Goal: Task Accomplishment & Management: Manage account settings

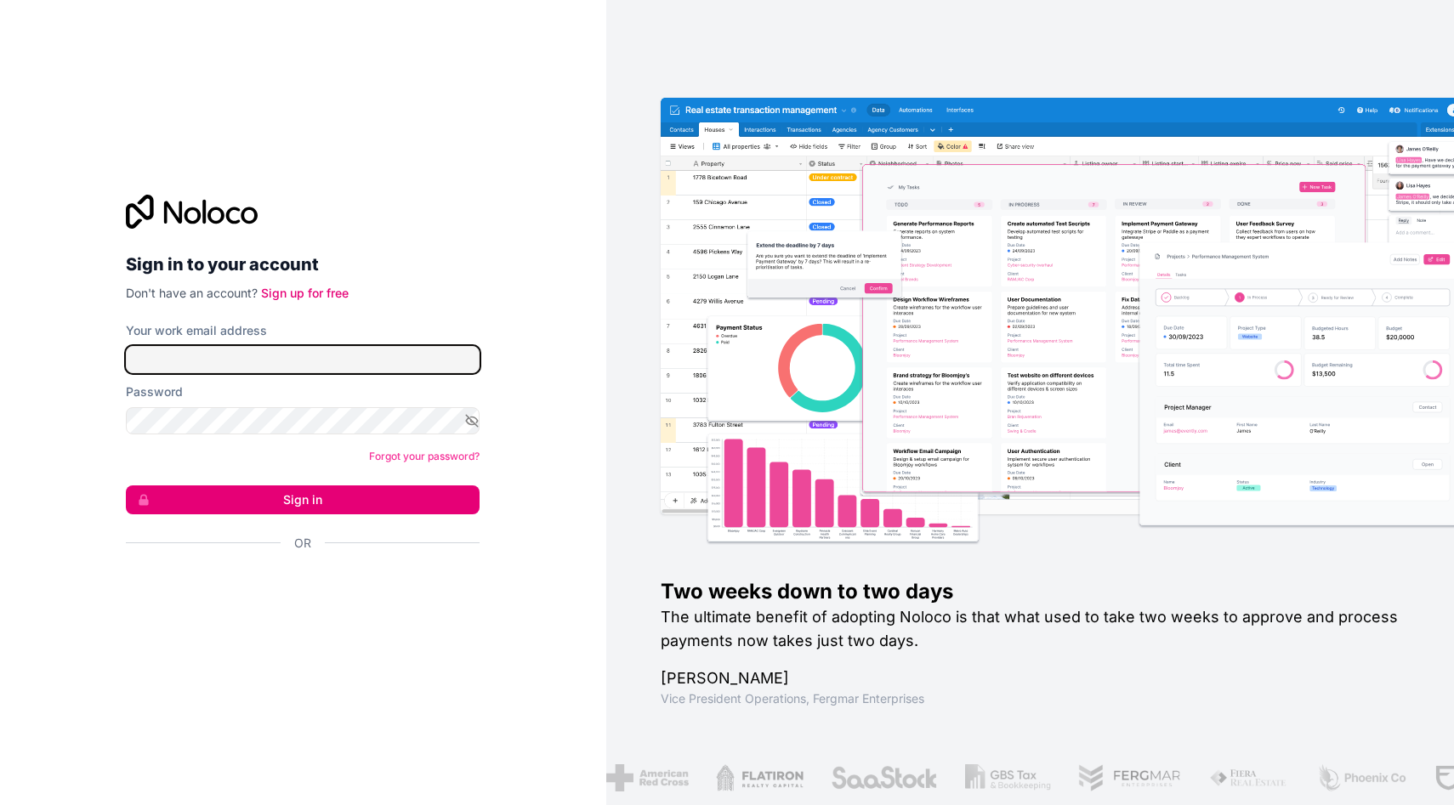
click at [227, 356] on input "Your work email address" at bounding box center [303, 359] width 354 height 27
click at [418, 234] on div "Sign in to your account Don't have an account? Sign up for free" at bounding box center [303, 248] width 354 height 107
click at [269, 401] on div "Password" at bounding box center [303, 409] width 354 height 51
click at [277, 376] on form "Your work email address Password Forgot your password? Sign in Or" at bounding box center [303, 466] width 354 height 289
click at [302, 369] on input "Your work email address" at bounding box center [303, 359] width 354 height 27
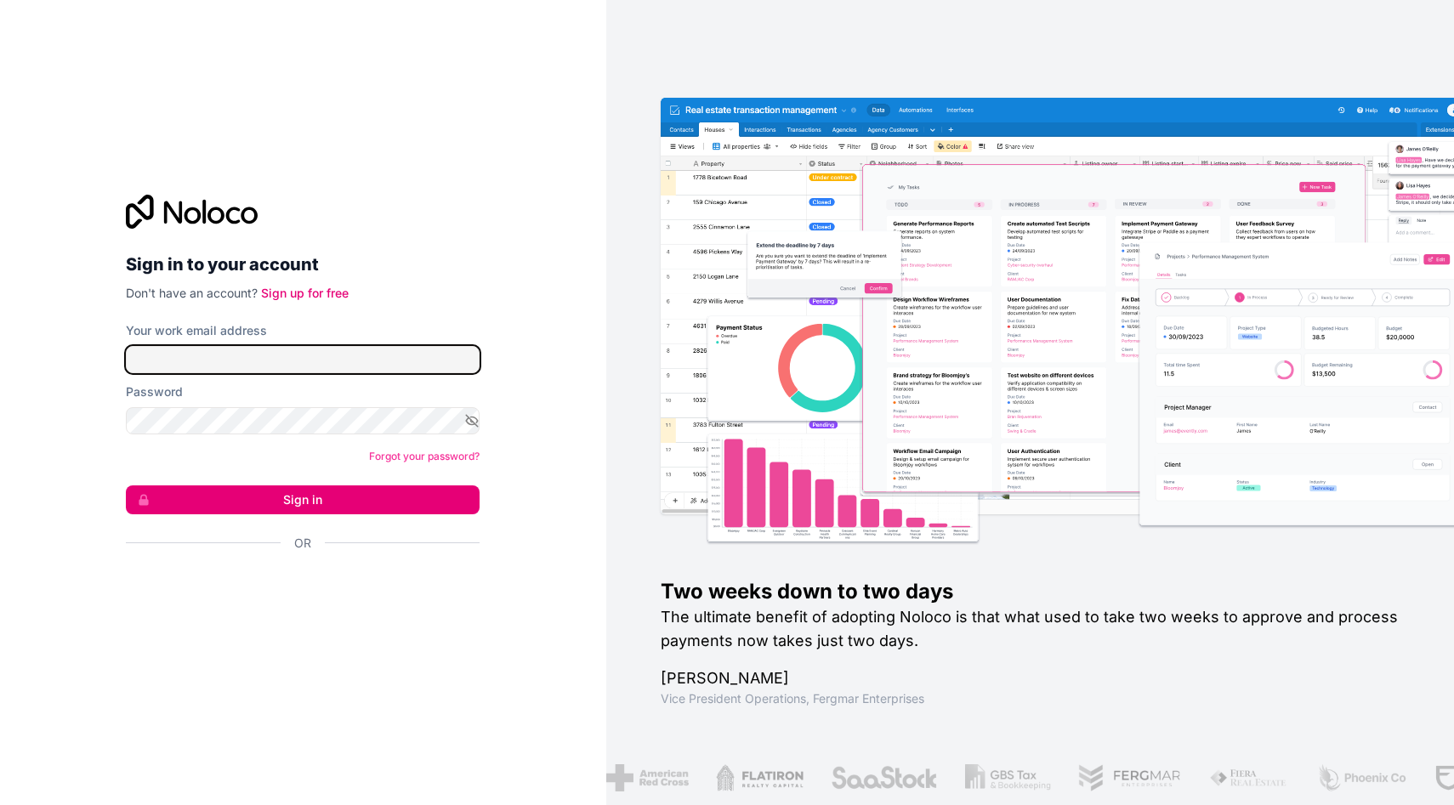
type input "hello@heysmart.io"
click at [297, 498] on button "Sign in" at bounding box center [303, 500] width 354 height 29
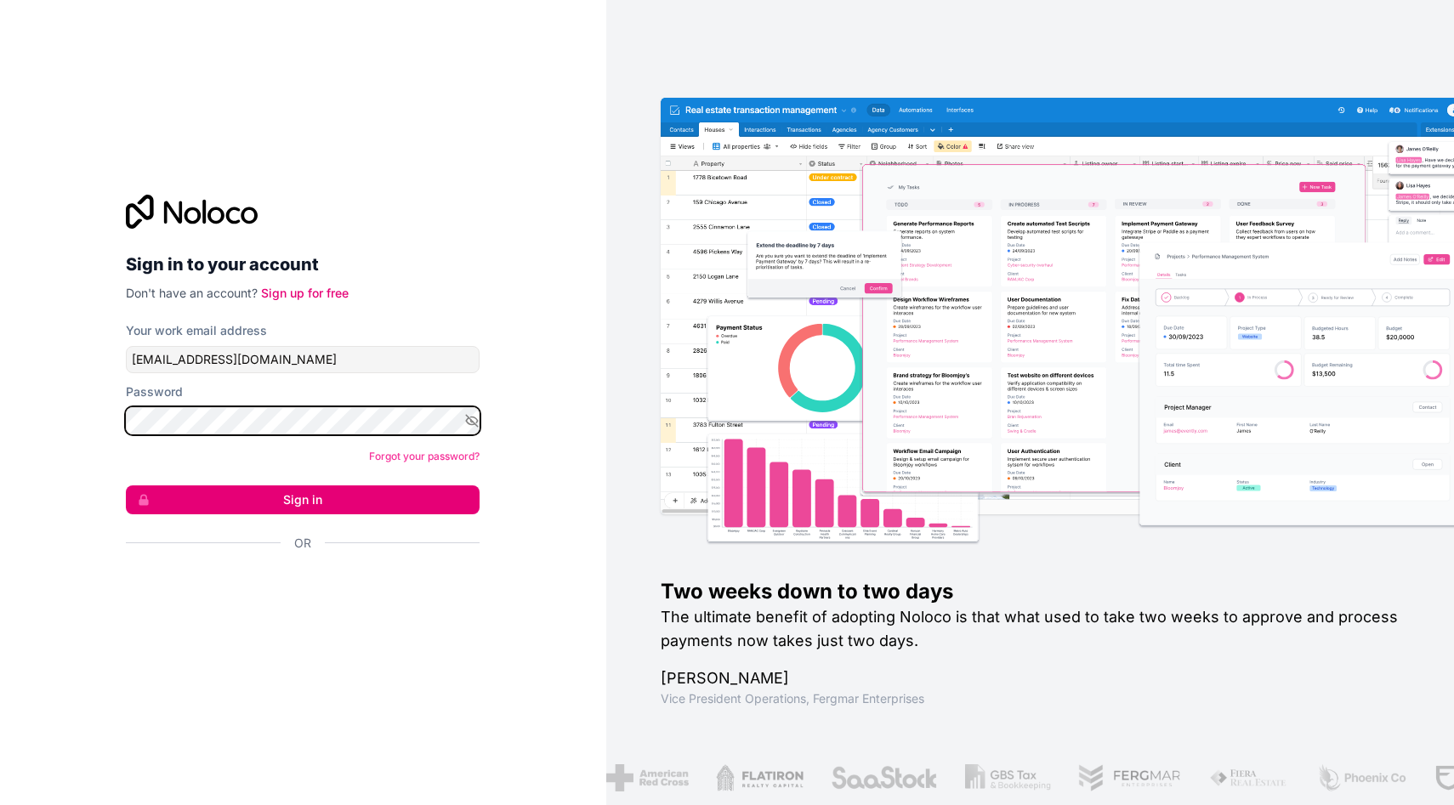
click at [126, 486] on button "Sign in" at bounding box center [303, 500] width 354 height 29
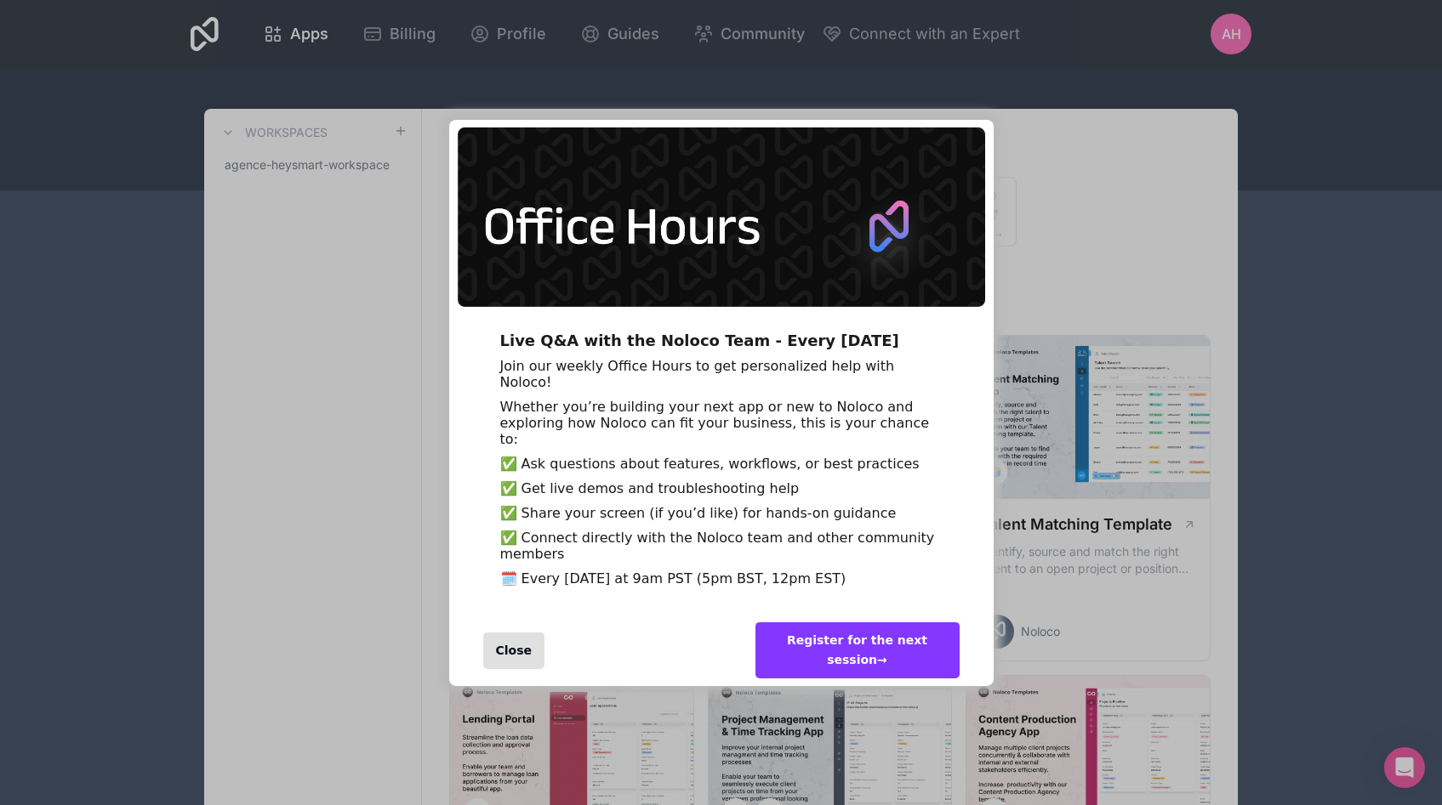
click at [513, 669] on div "Close" at bounding box center [514, 651] width 62 height 37
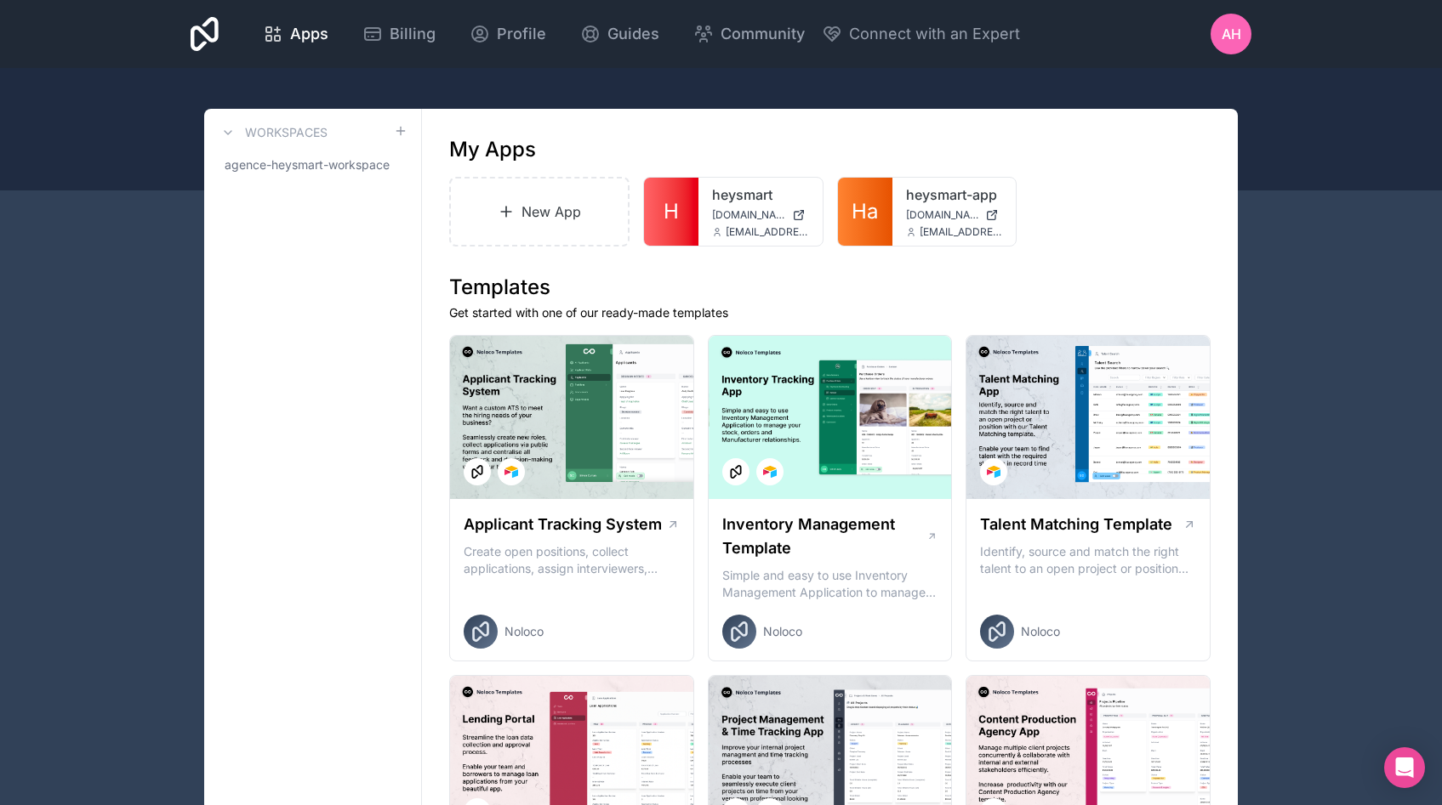
click at [412, 37] on span "Billing" at bounding box center [413, 34] width 46 height 24
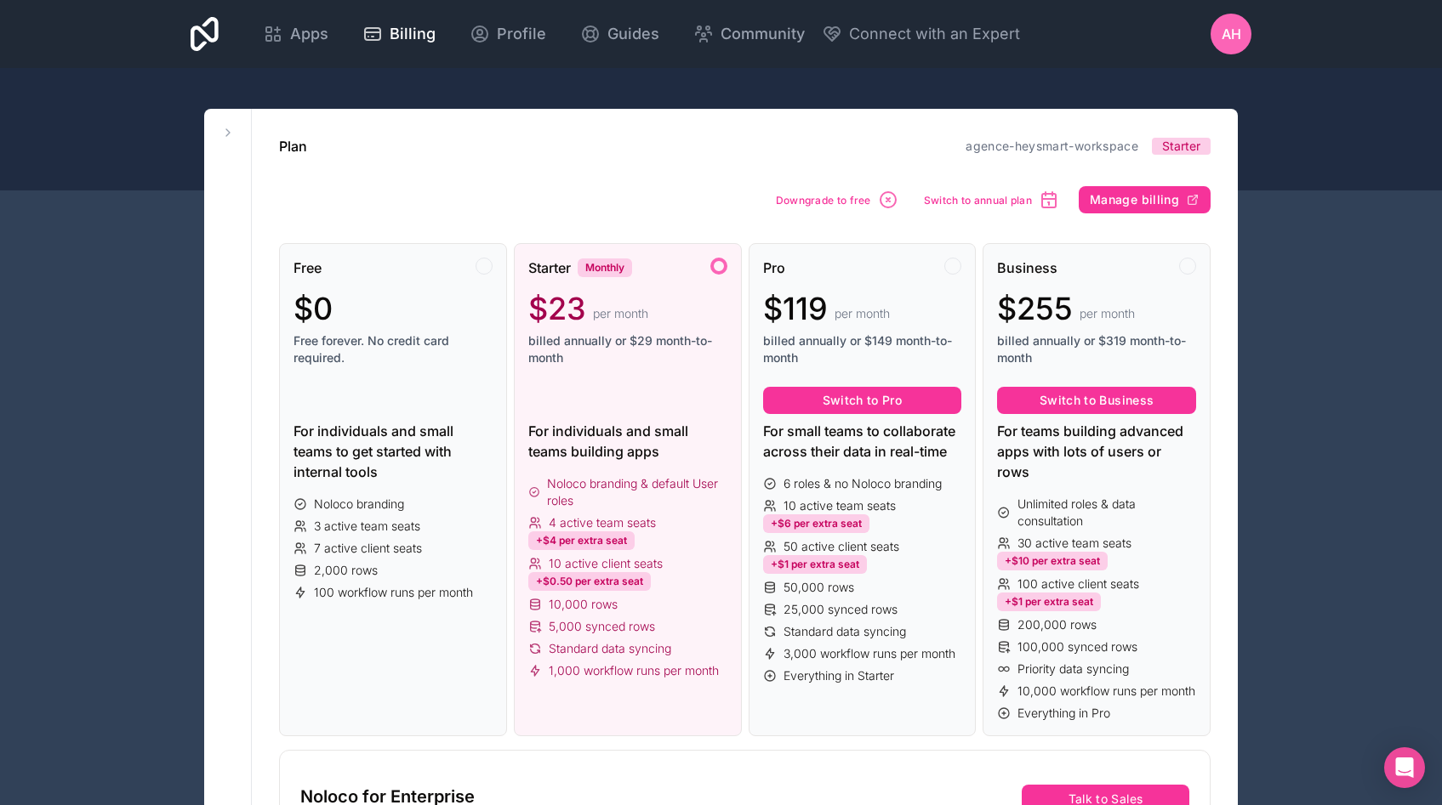
click at [418, 292] on div "$0" at bounding box center [392, 309] width 199 height 34
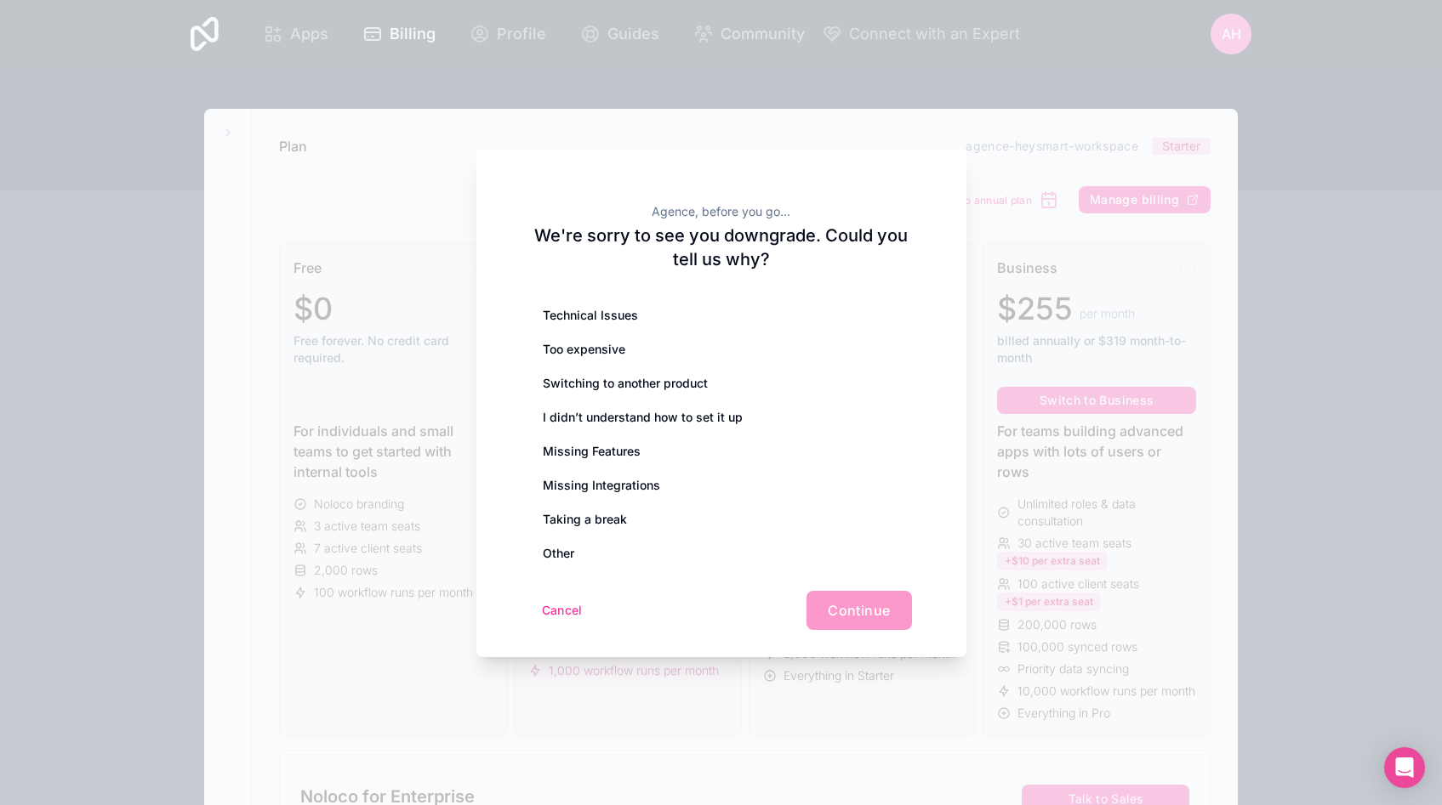
click at [674, 550] on div "Other" at bounding box center [721, 554] width 381 height 34
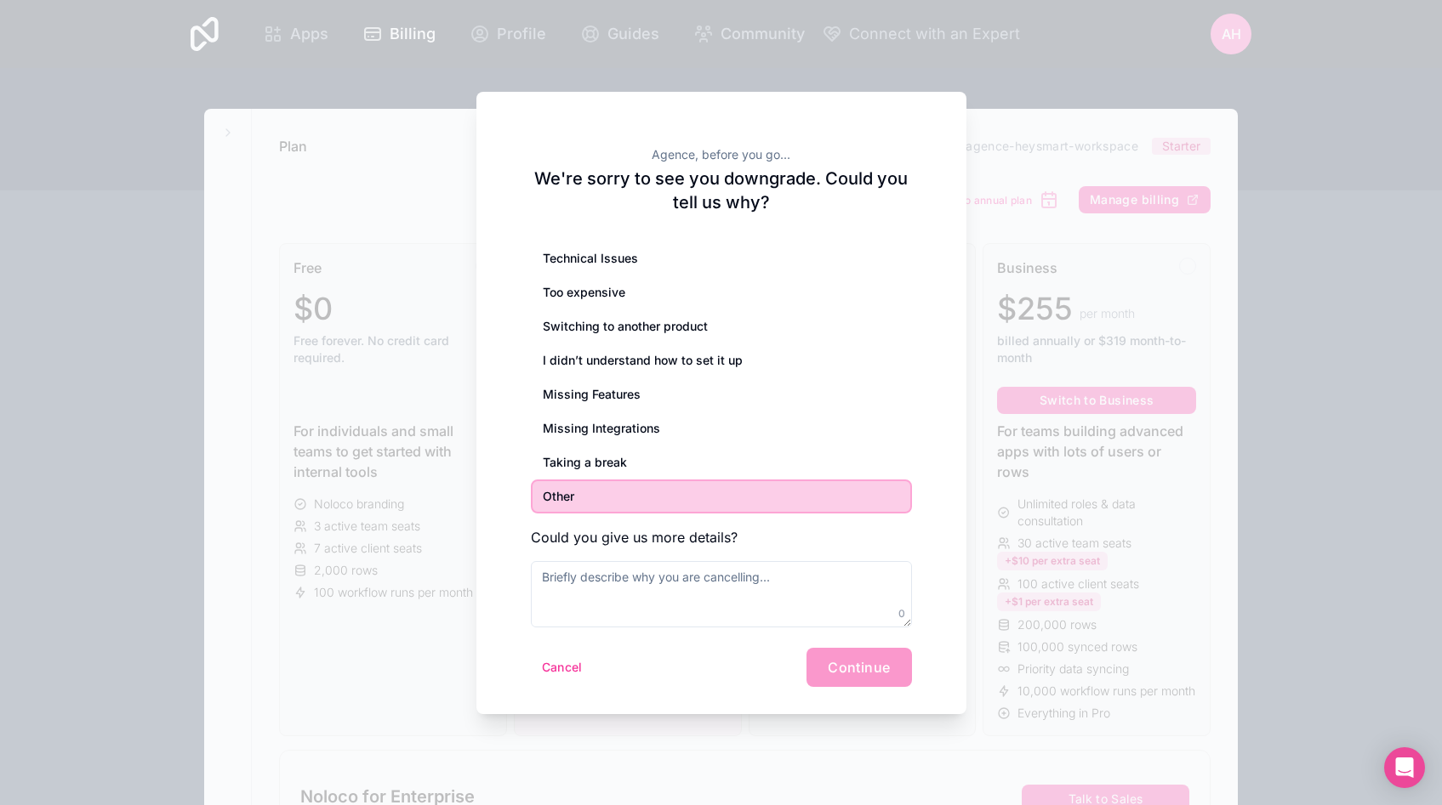
click at [698, 443] on div "Missing Integrations" at bounding box center [721, 429] width 381 height 34
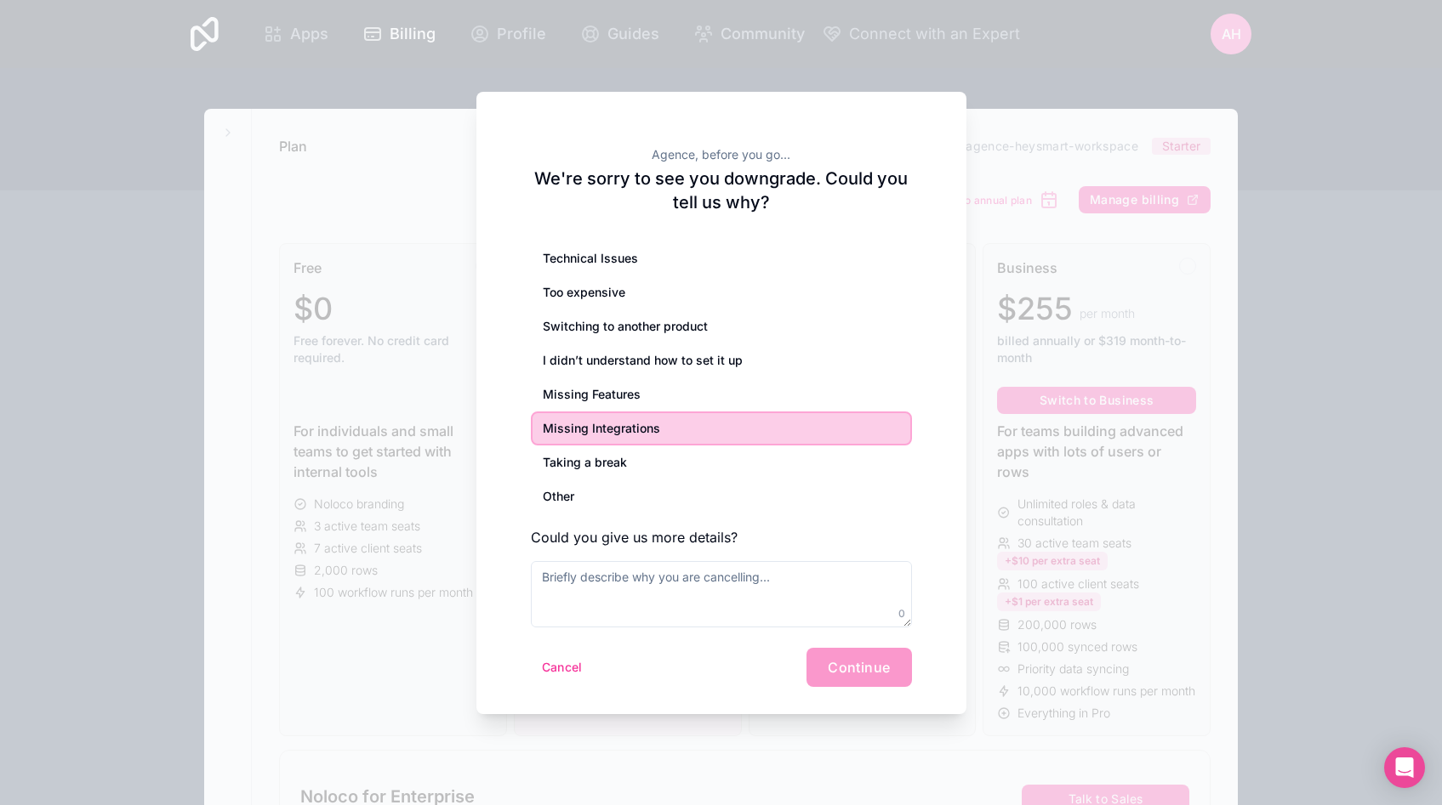
click at [697, 401] on div "Missing Features" at bounding box center [721, 395] width 381 height 34
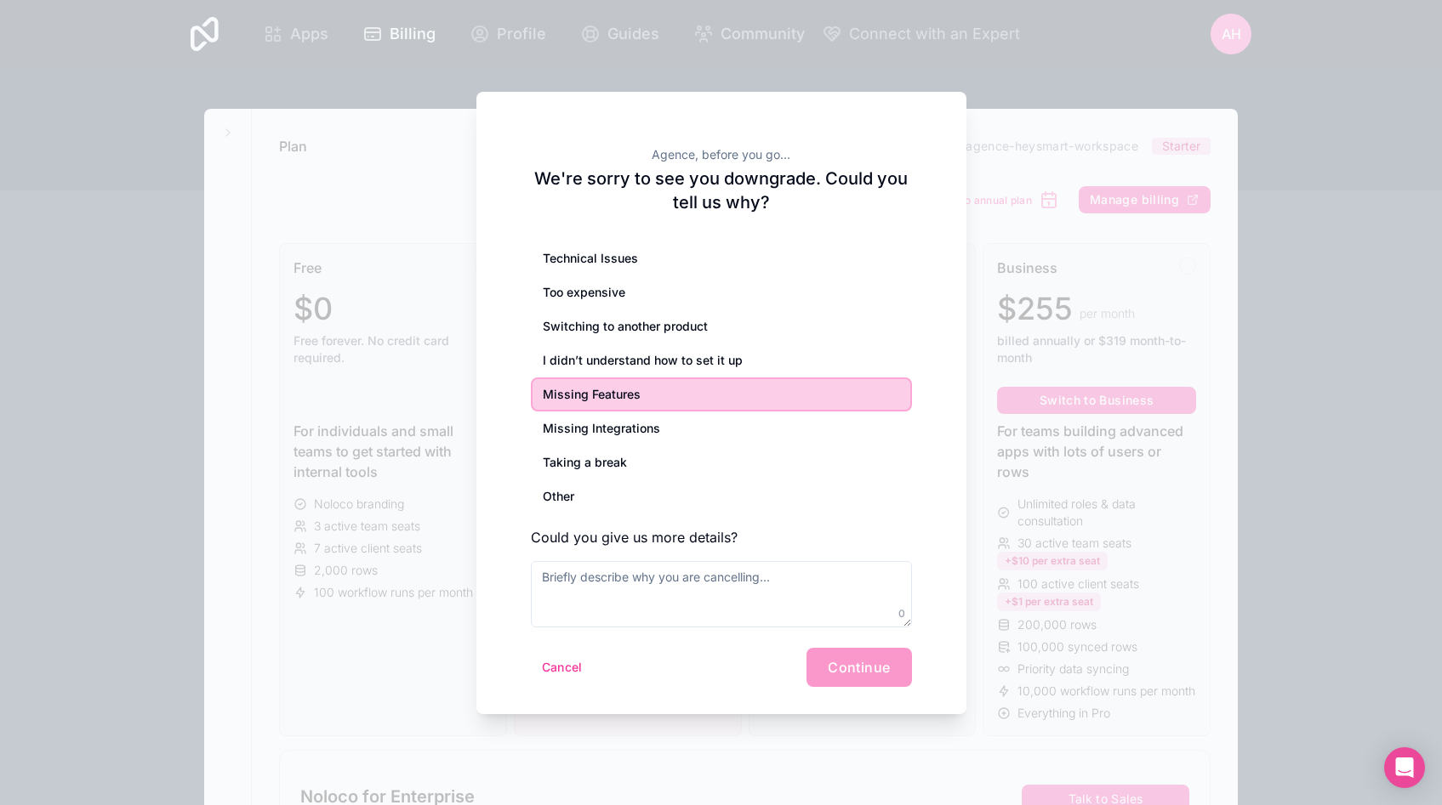
click at [706, 259] on div "Technical Issues" at bounding box center [721, 259] width 381 height 34
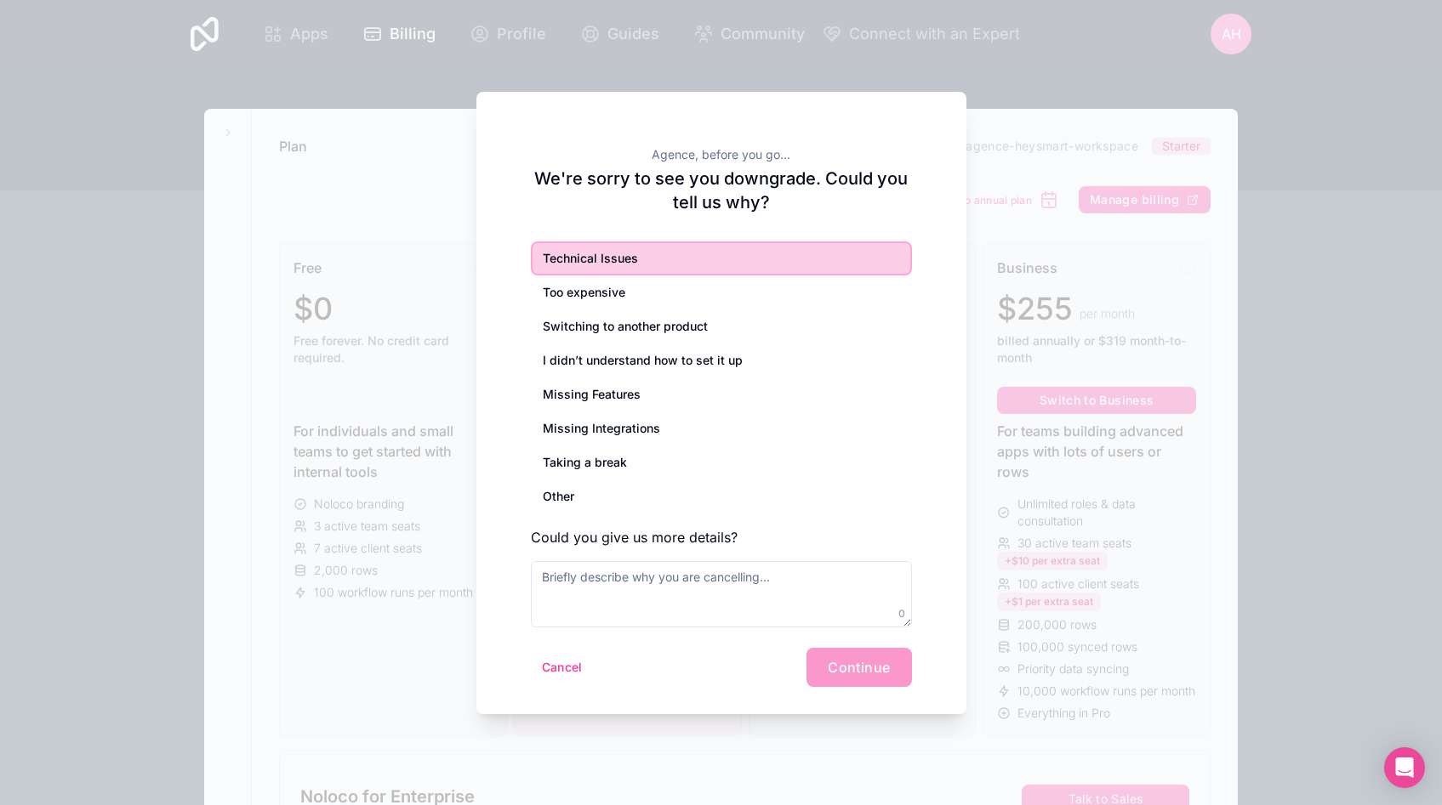
click at [693, 298] on div "Too expensive" at bounding box center [721, 293] width 381 height 34
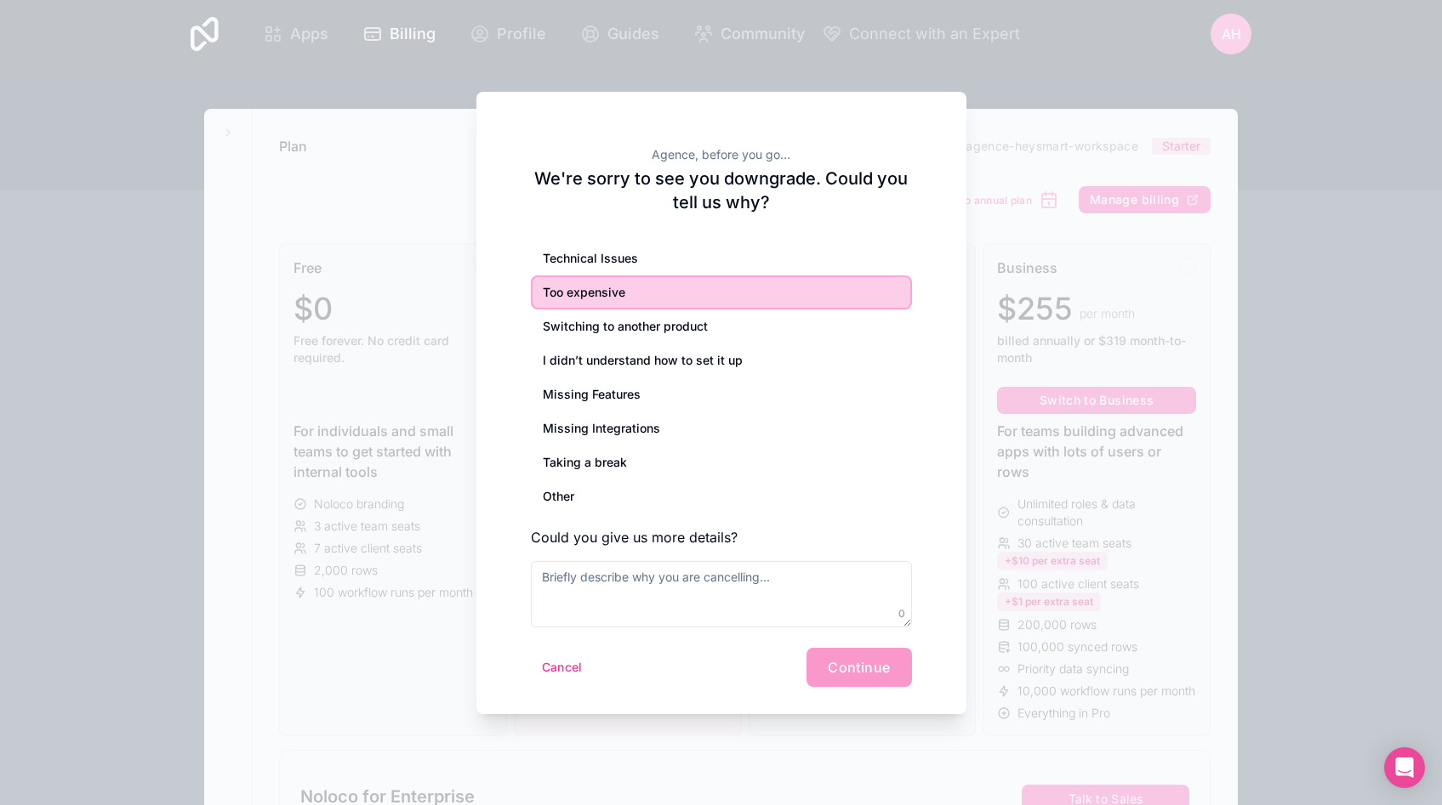
click at [703, 324] on div "Switching to another product" at bounding box center [721, 327] width 381 height 34
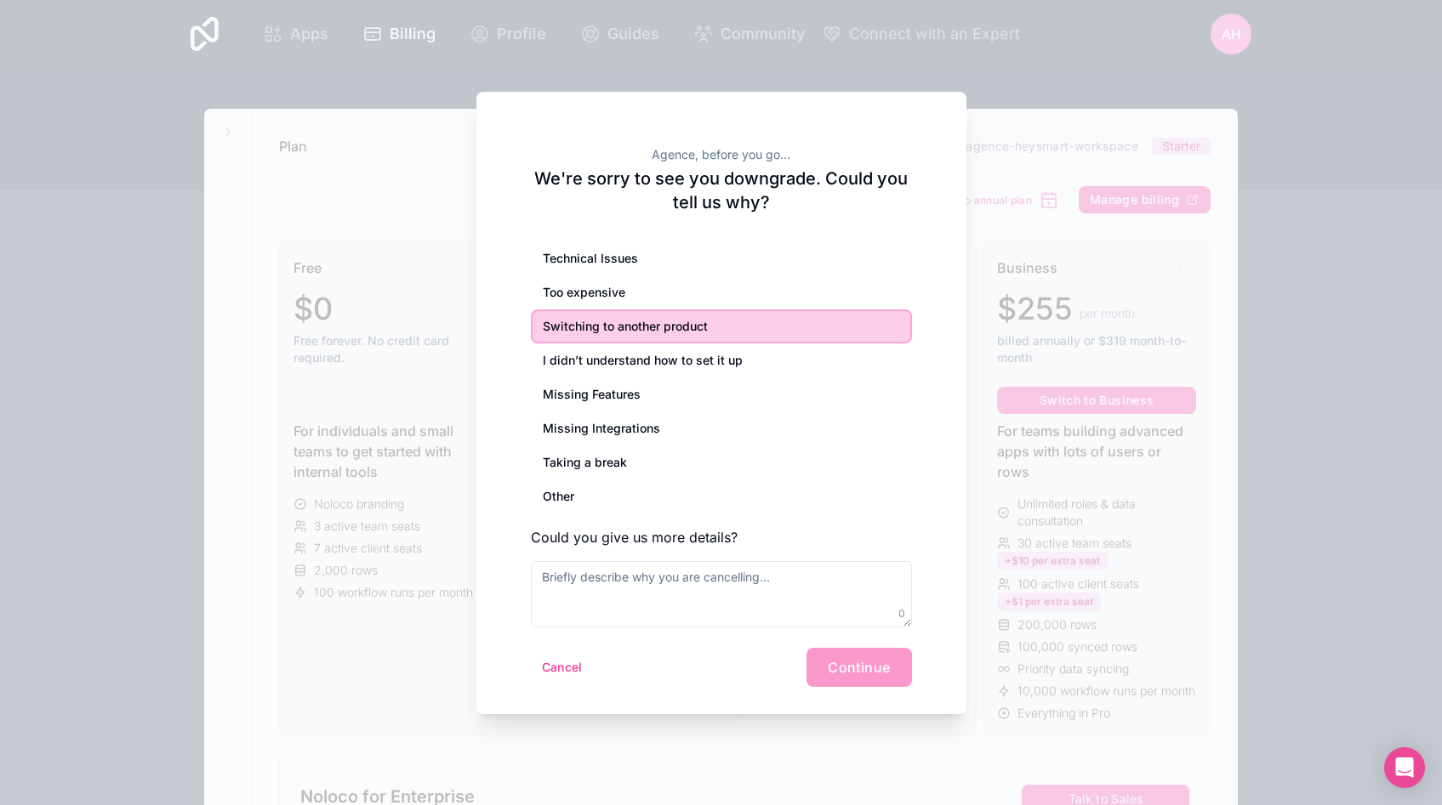
click at [696, 308] on div "Too expensive" at bounding box center [721, 293] width 381 height 34
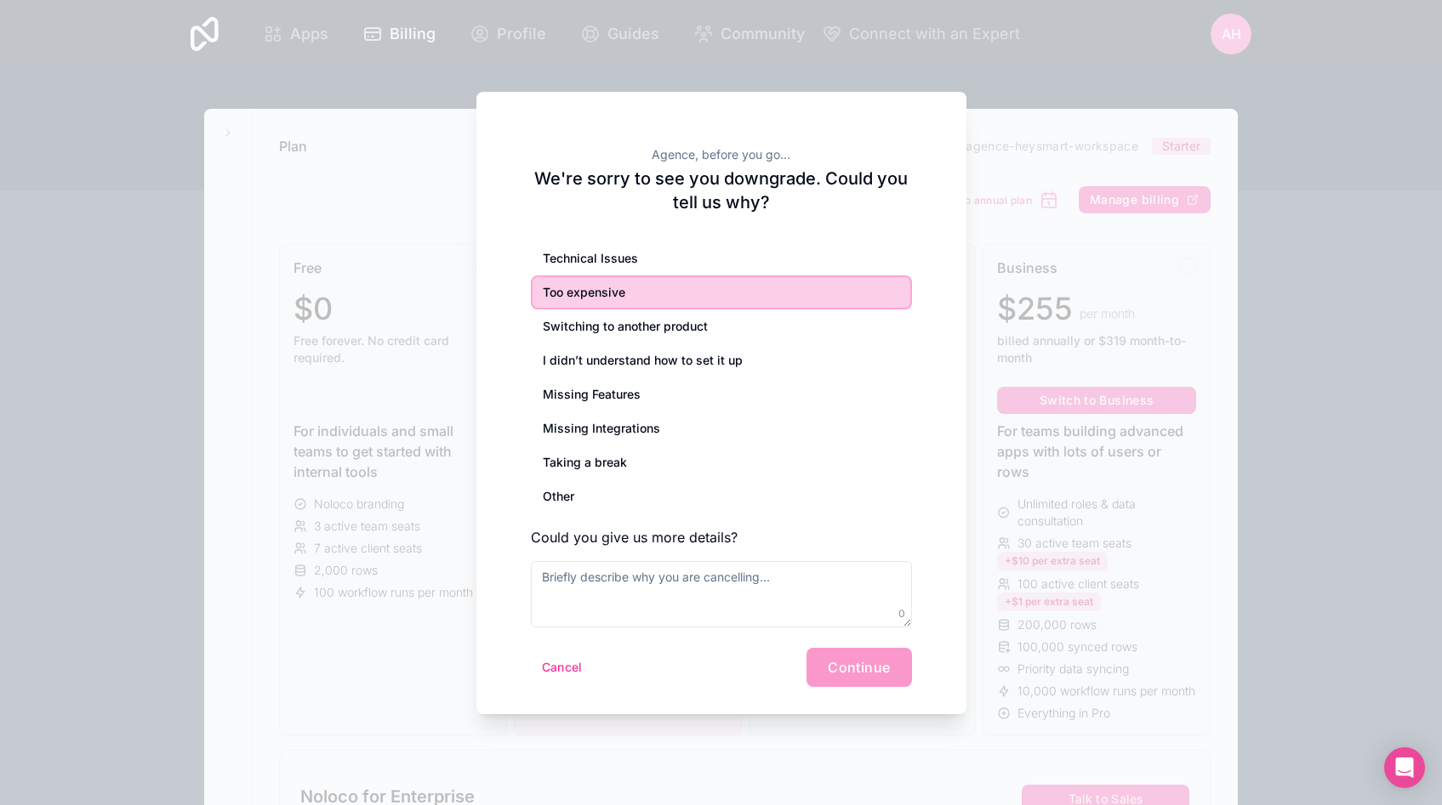
click at [673, 341] on div "Switching to another product" at bounding box center [721, 327] width 381 height 34
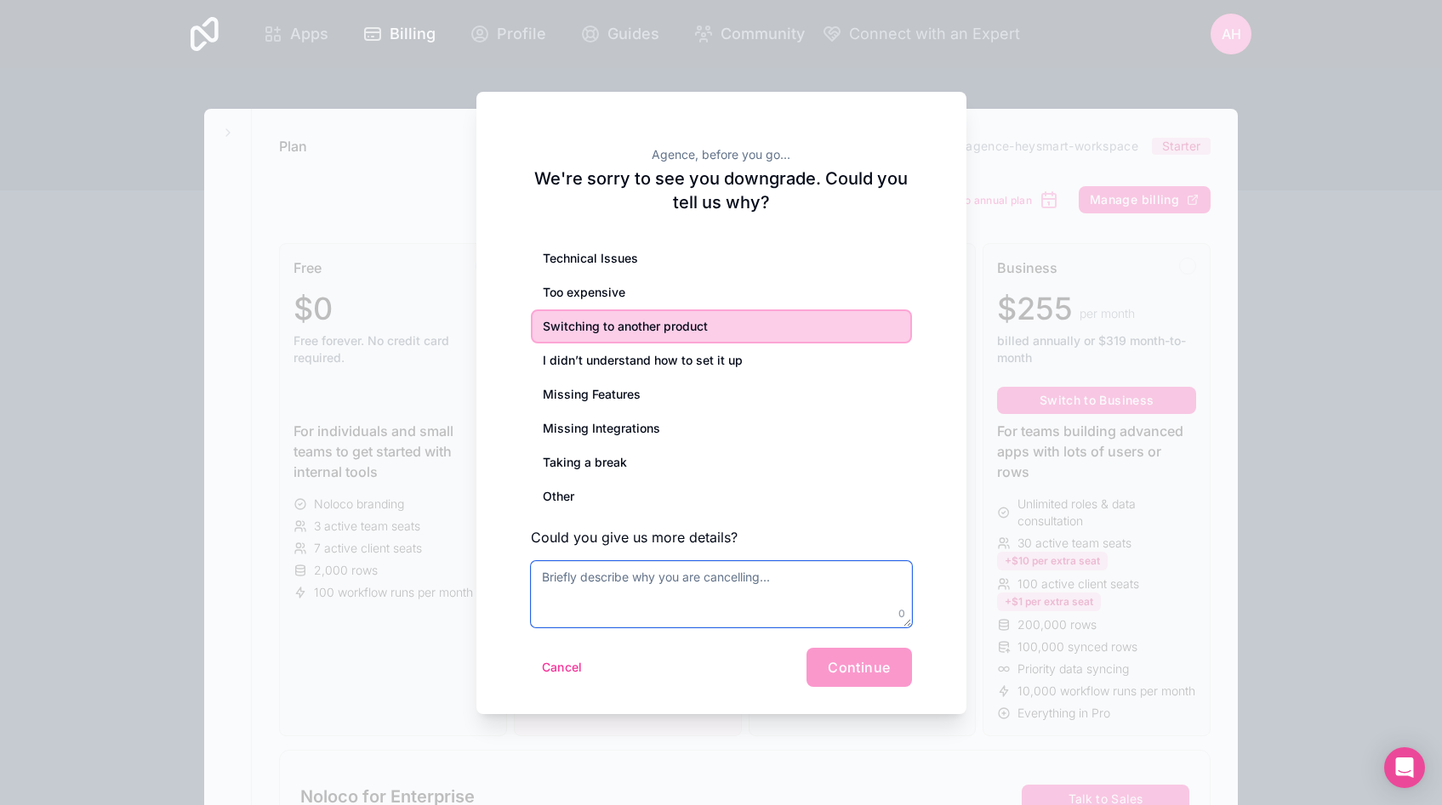
click at [573, 613] on textarea at bounding box center [721, 594] width 381 height 66
type textarea "G"
click at [651, 362] on div "I didn’t understand how to set it up" at bounding box center [721, 361] width 381 height 34
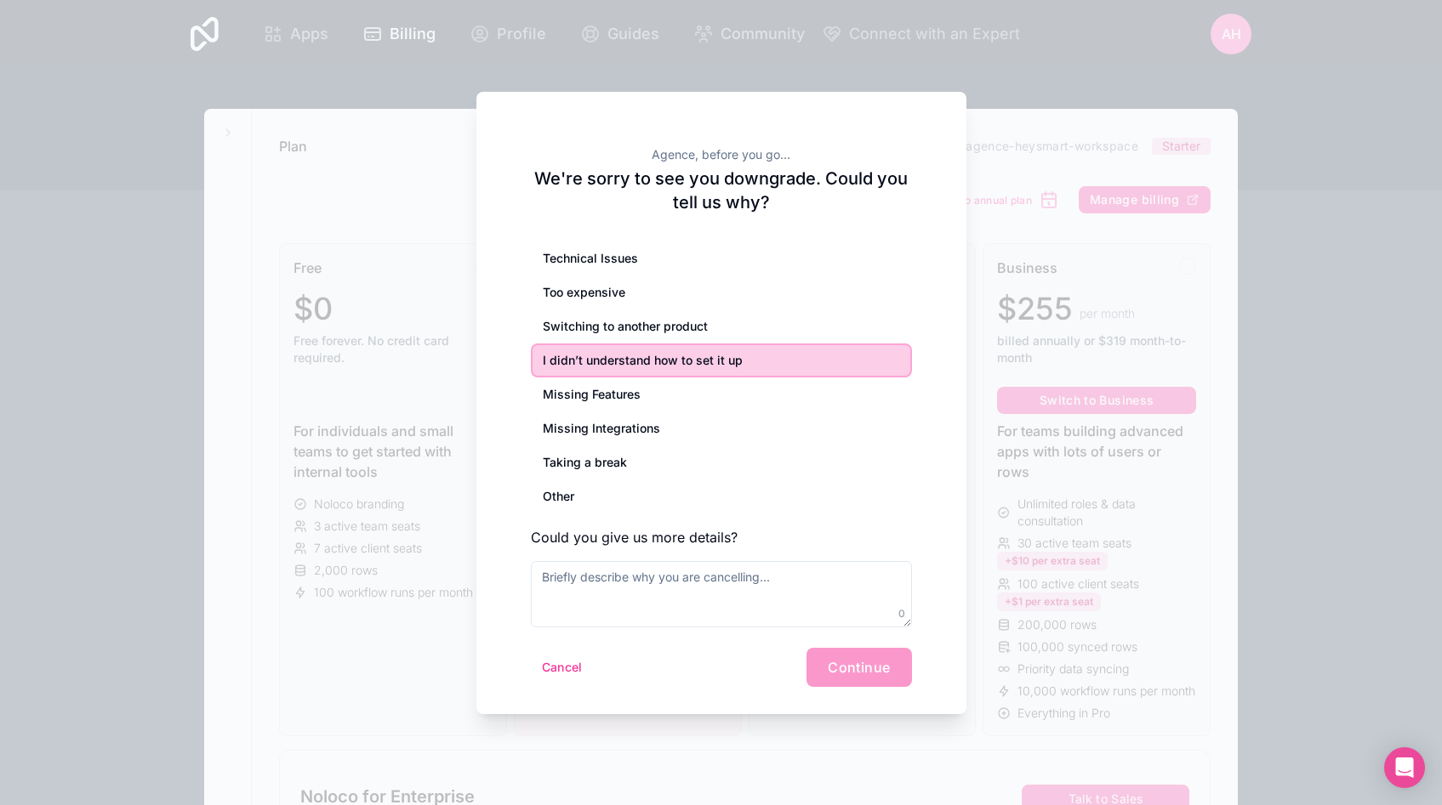
click at [598, 492] on div "Other" at bounding box center [721, 497] width 381 height 34
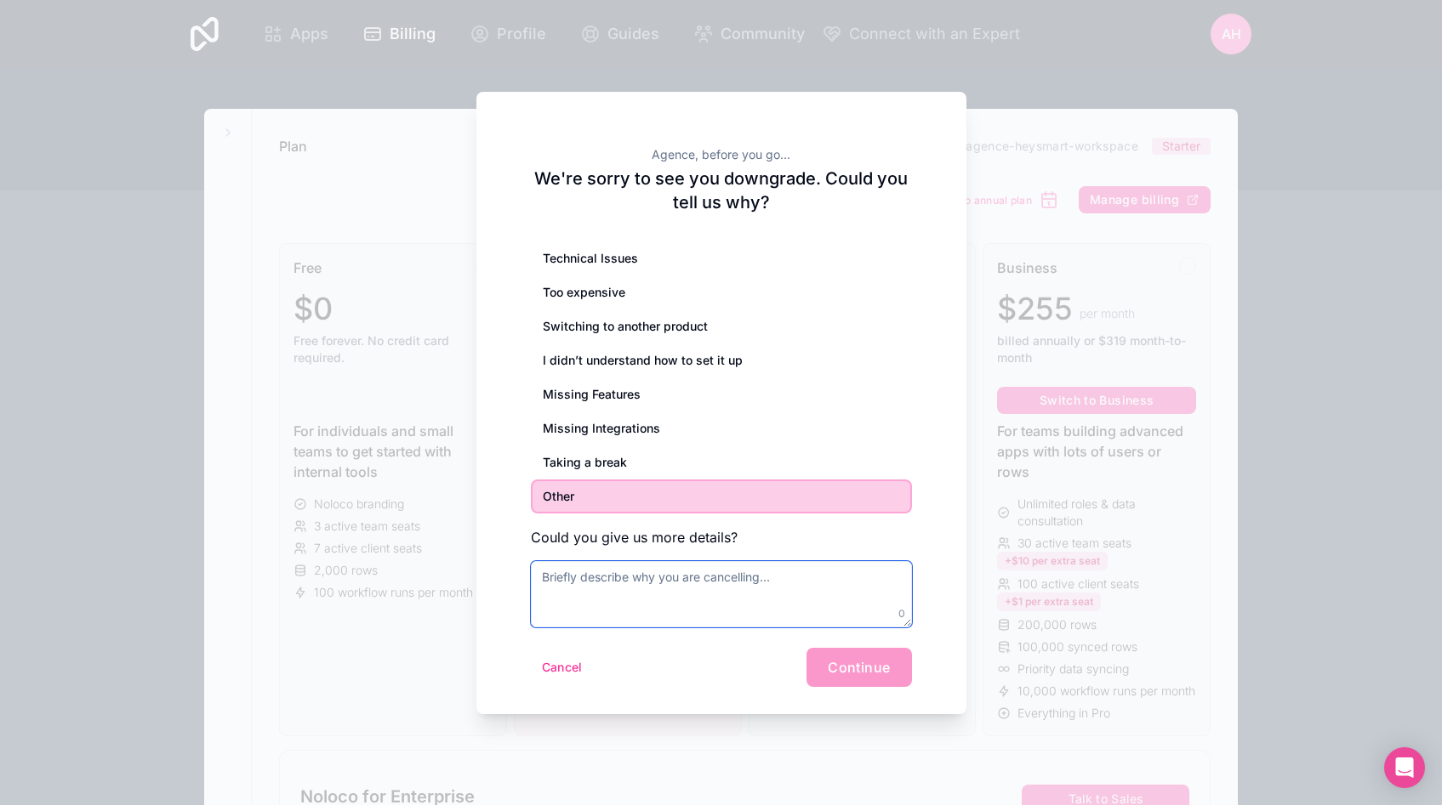
click at [571, 584] on textarea at bounding box center [721, 594] width 381 height 66
type textarea "C"
type textarea "L'outil ne me convient plus"
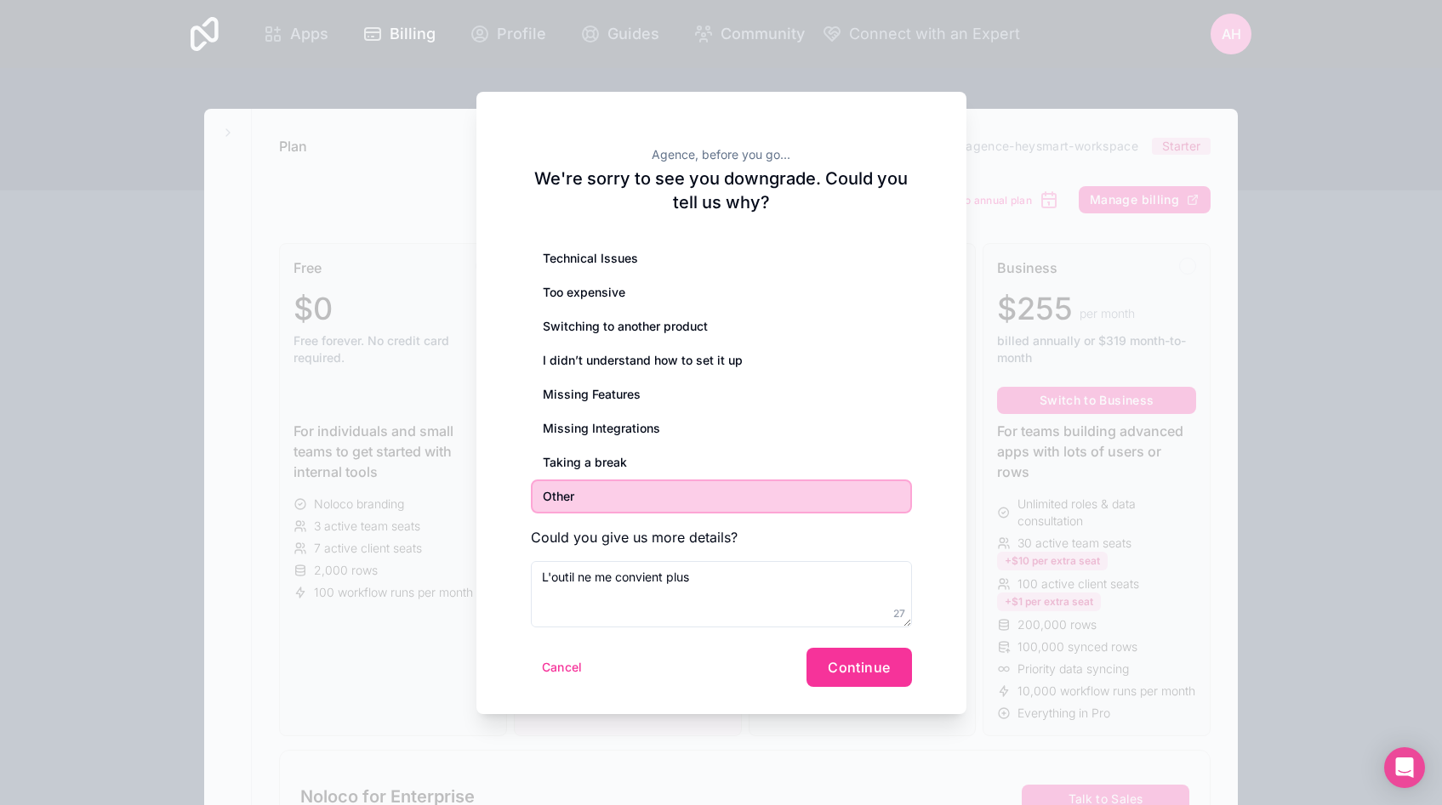
click at [857, 657] on button "Continue" at bounding box center [858, 667] width 105 height 39
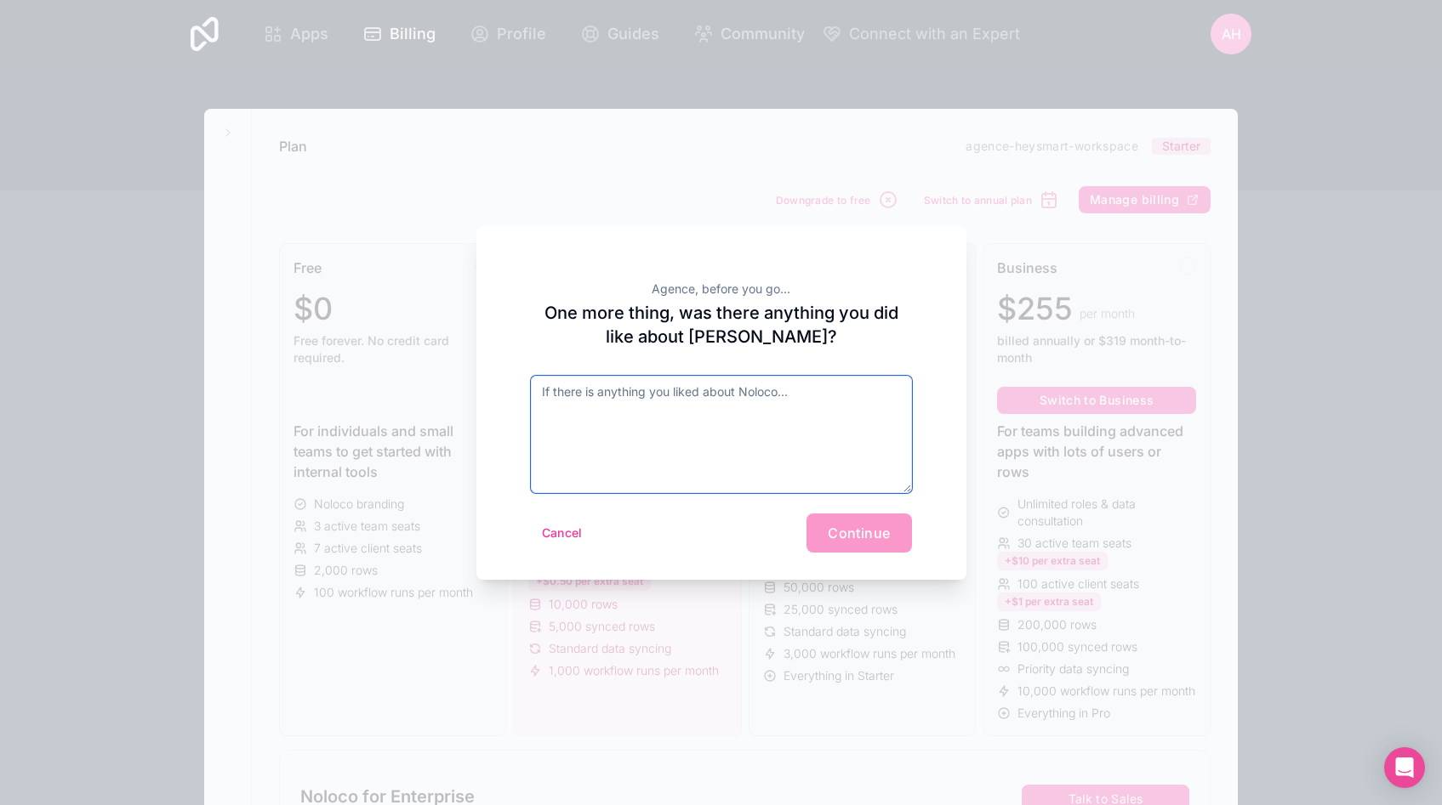
click at [759, 442] on textarea at bounding box center [721, 434] width 381 height 117
type textarea "R"
click at [658, 384] on textarea "La simplicité et la rapiditié de chargement" at bounding box center [721, 434] width 381 height 117
type textarea "La simplicité et la rapidité de chargement"
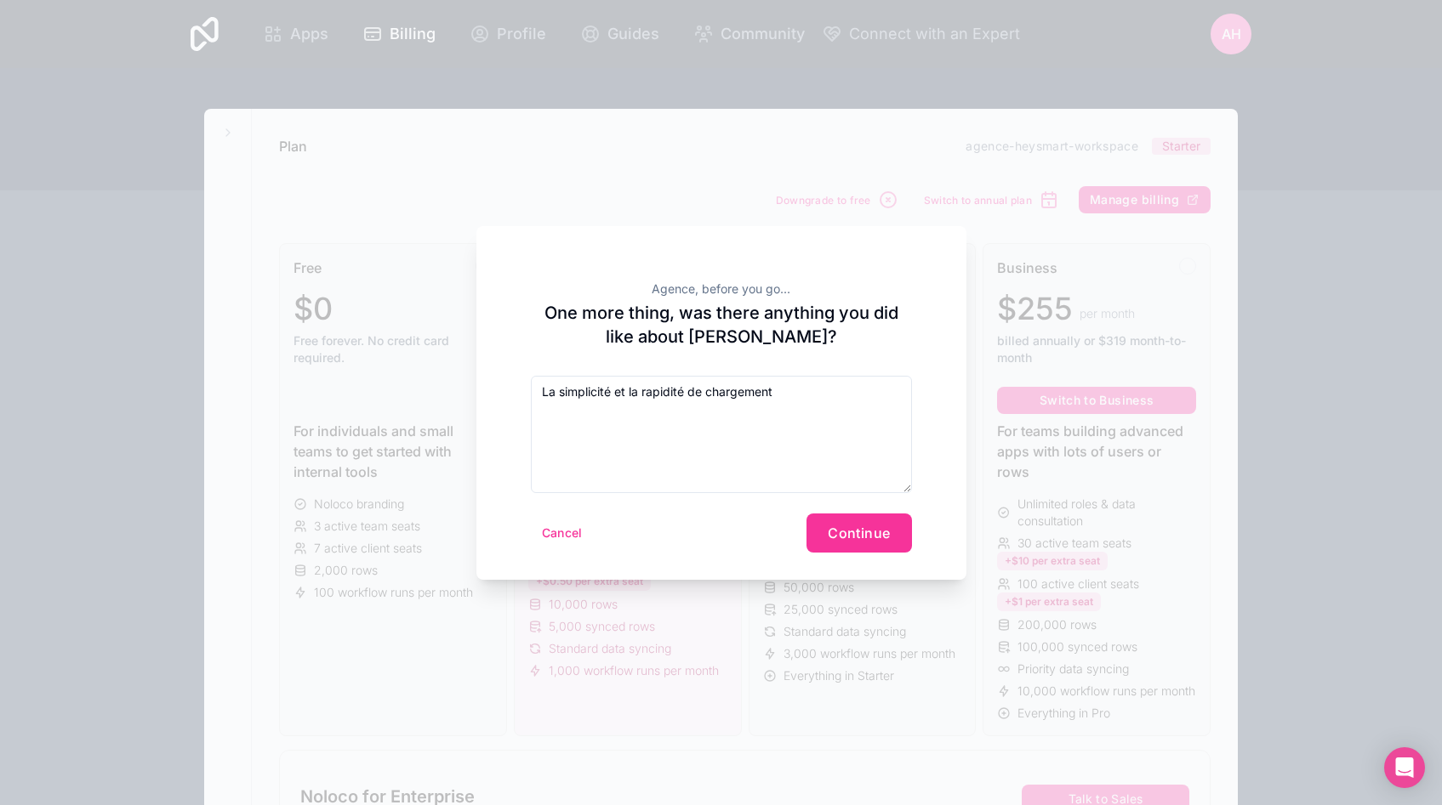
click at [902, 543] on button "Continue" at bounding box center [858, 533] width 105 height 39
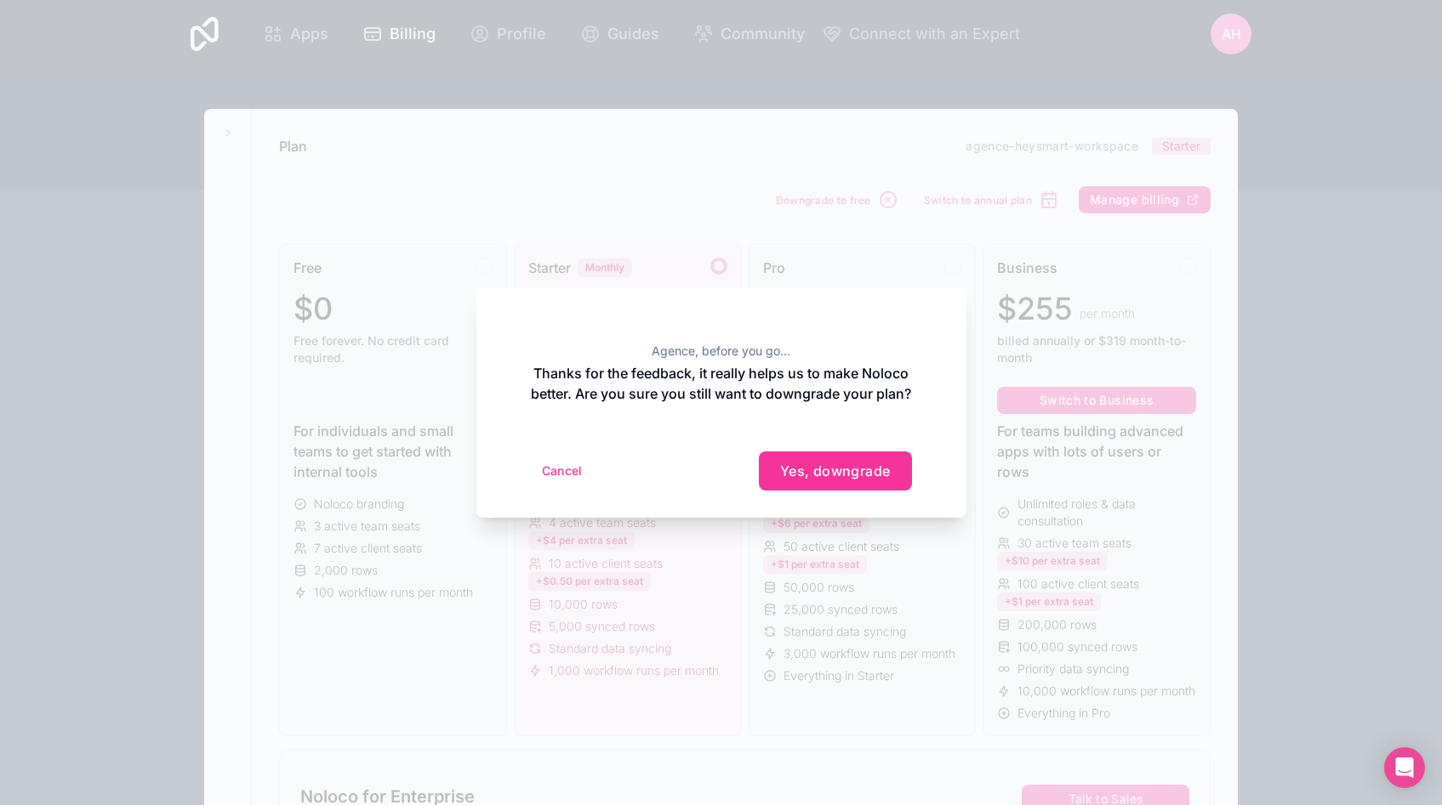
click at [829, 480] on span "Yes, downgrade" at bounding box center [835, 471] width 111 height 17
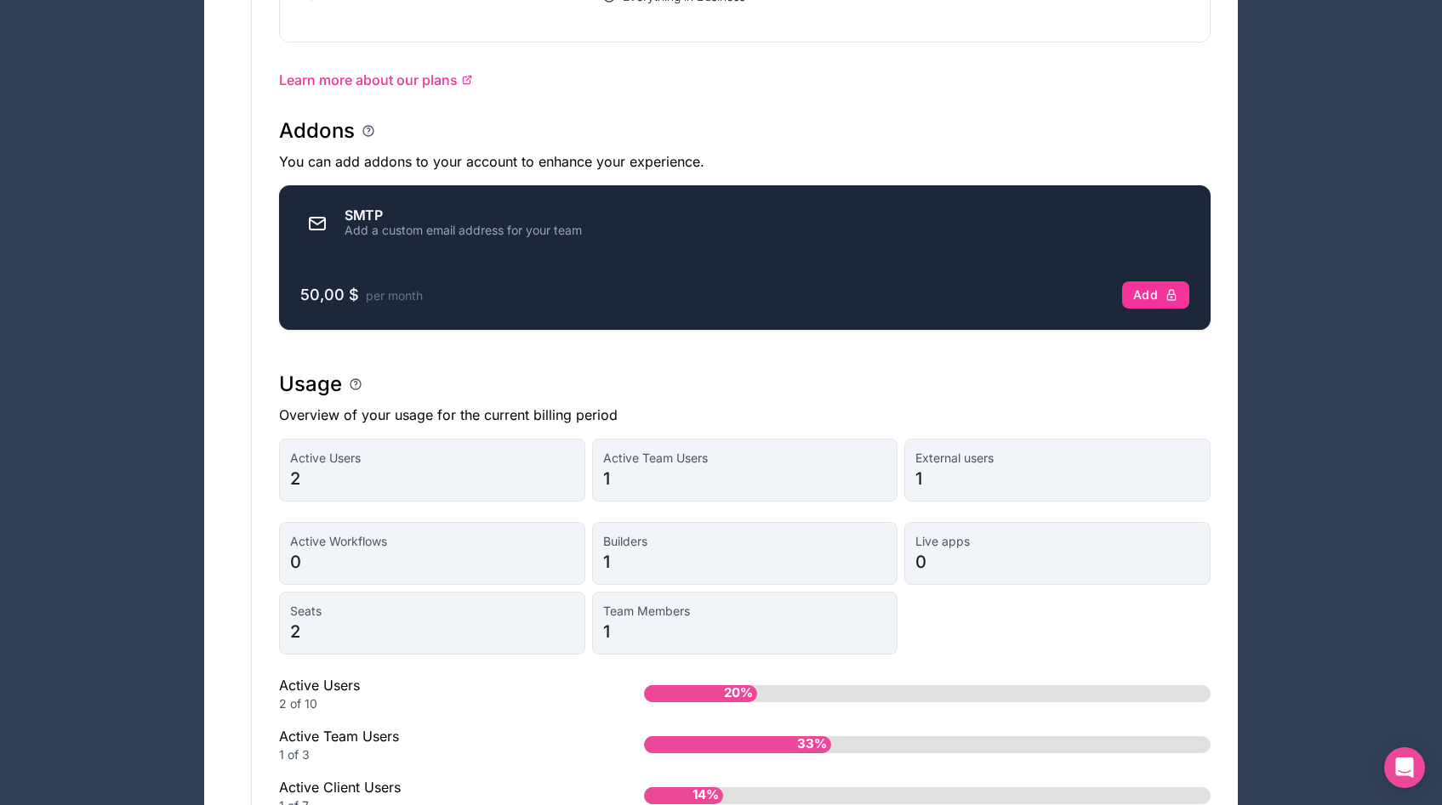
scroll to position [1007, 0]
